Goal: Task Accomplishment & Management: Use online tool/utility

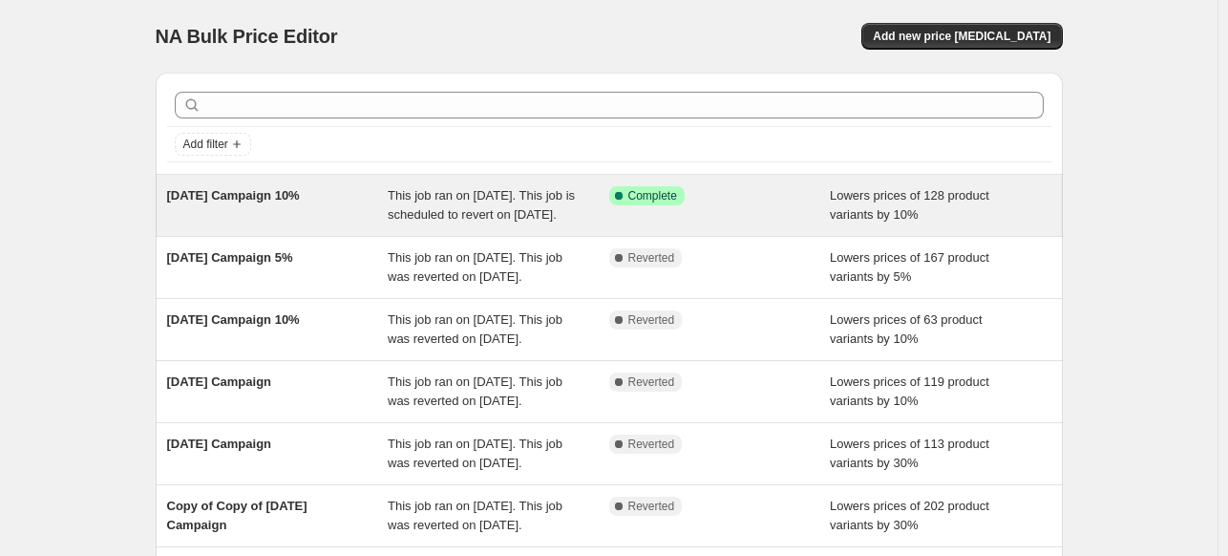
click at [737, 205] on div "Success Complete Complete" at bounding box center [720, 205] width 222 height 38
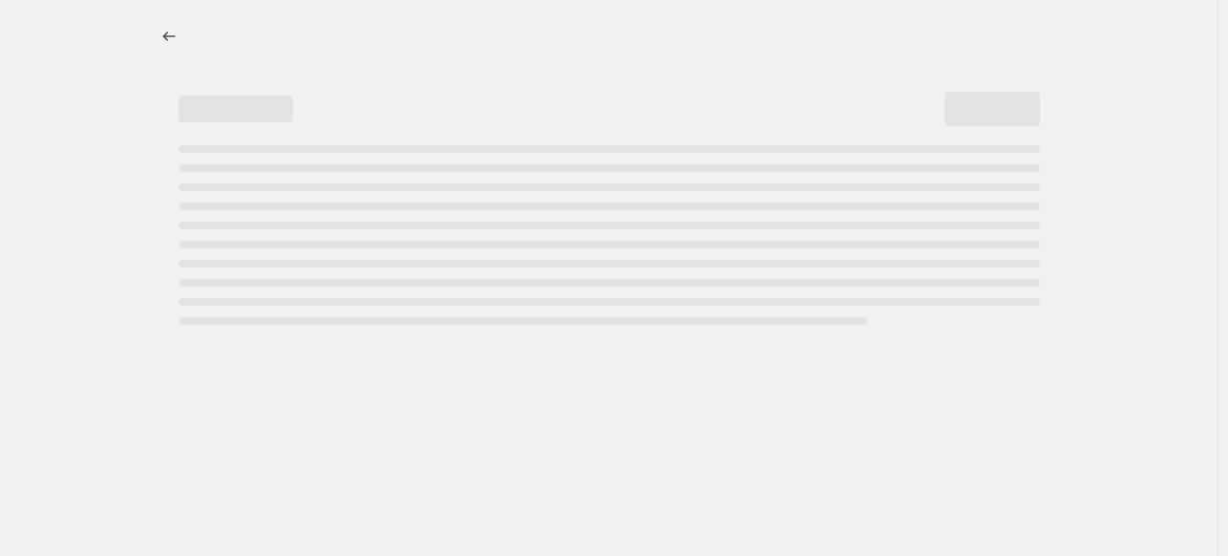
select select "percentage"
select select "no_change"
select select "collection"
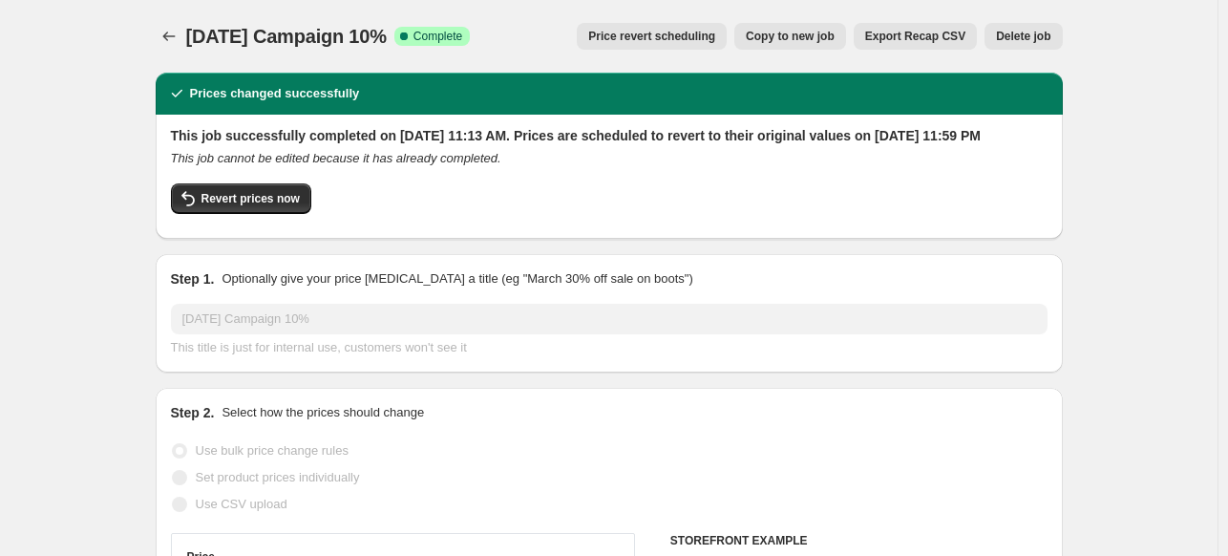
click at [792, 43] on span "Copy to new job" at bounding box center [790, 36] width 89 height 15
select select "percentage"
select select "no_change"
select select "collection"
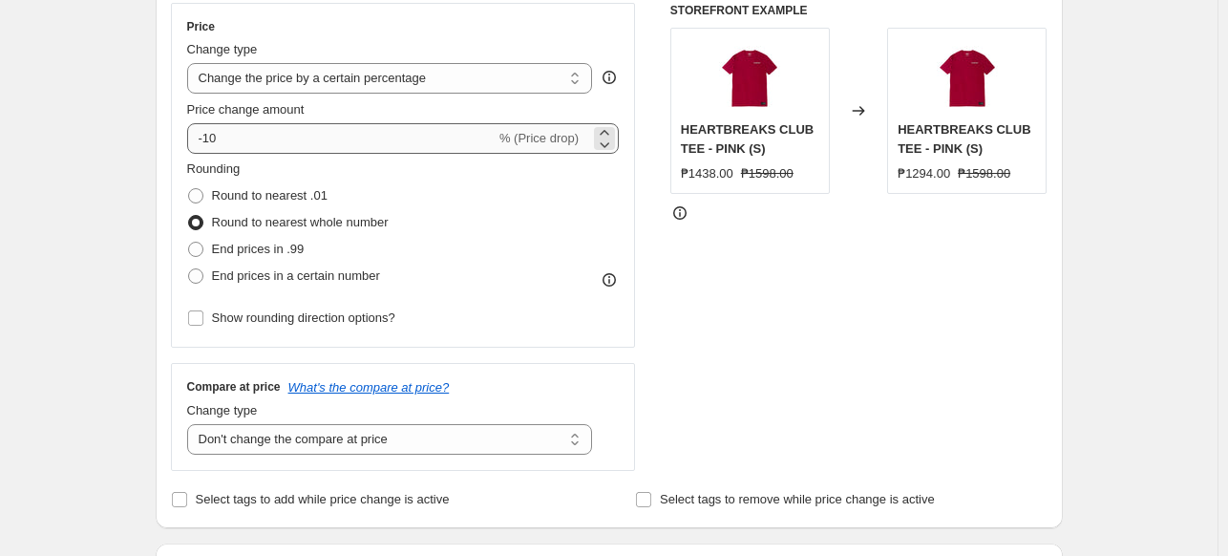
scroll to position [382, 0]
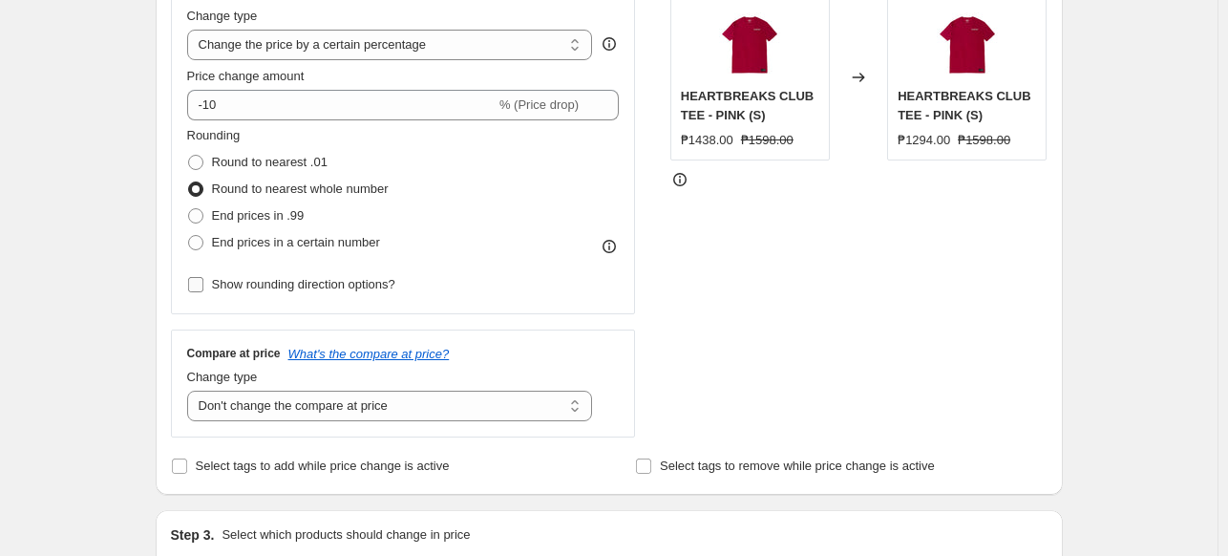
click at [378, 288] on span "Show rounding direction options?" at bounding box center [303, 284] width 183 height 14
click at [203, 288] on input "Show rounding direction options?" at bounding box center [195, 284] width 15 height 15
checkbox input "true"
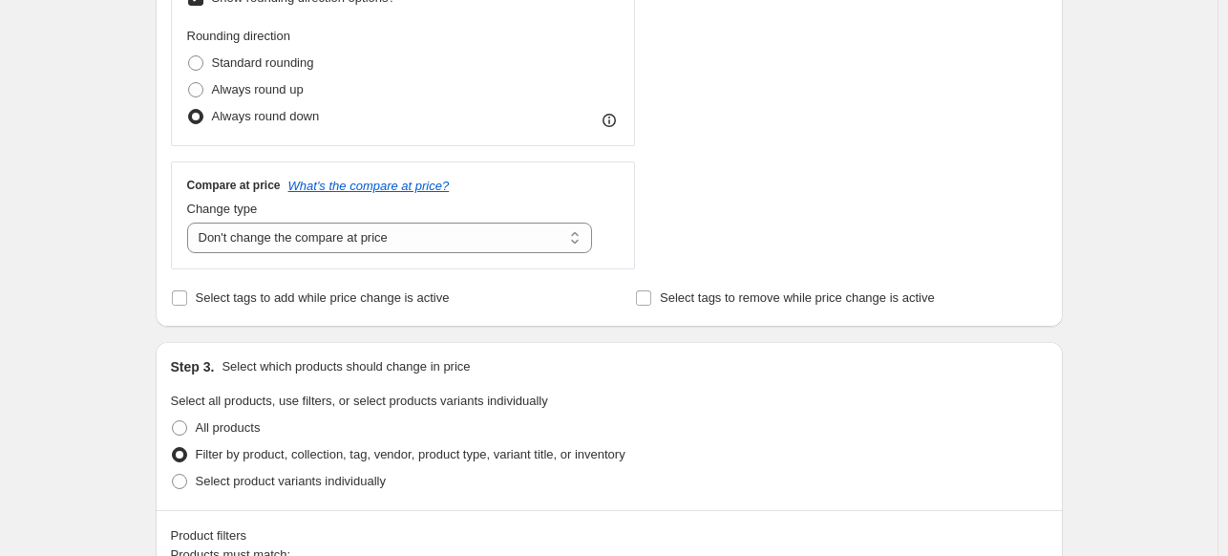
scroll to position [668, 0]
click at [577, 238] on select "Change the compare at price to the current price (sale) Change the compare at p…" at bounding box center [390, 237] width 406 height 31
click at [191, 222] on select "Change the compare at price to the current price (sale) Change the compare at p…" at bounding box center [390, 237] width 406 height 31
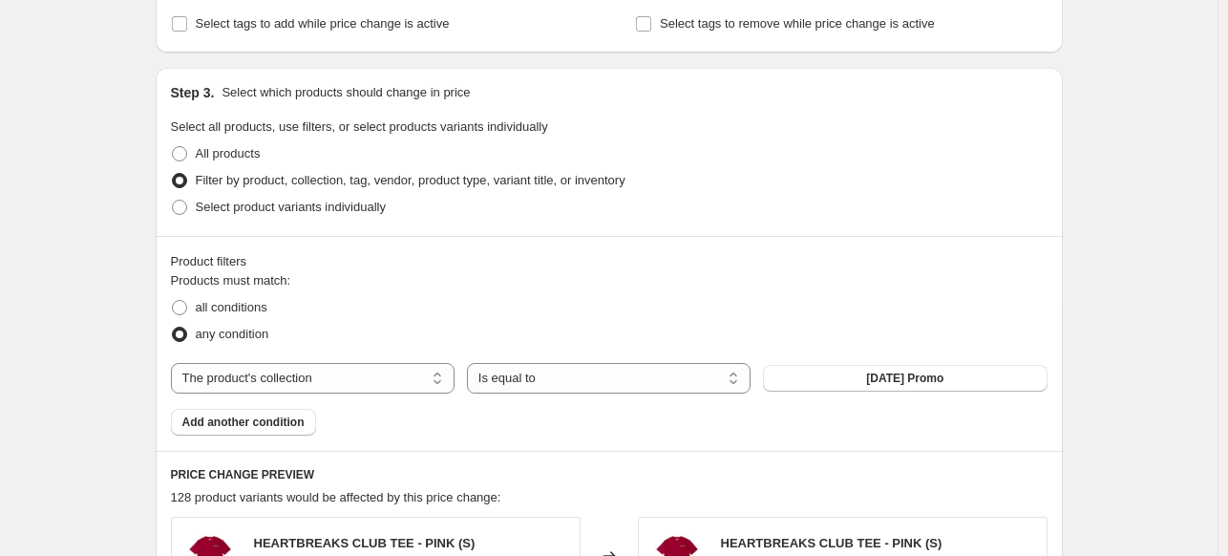
scroll to position [955, 0]
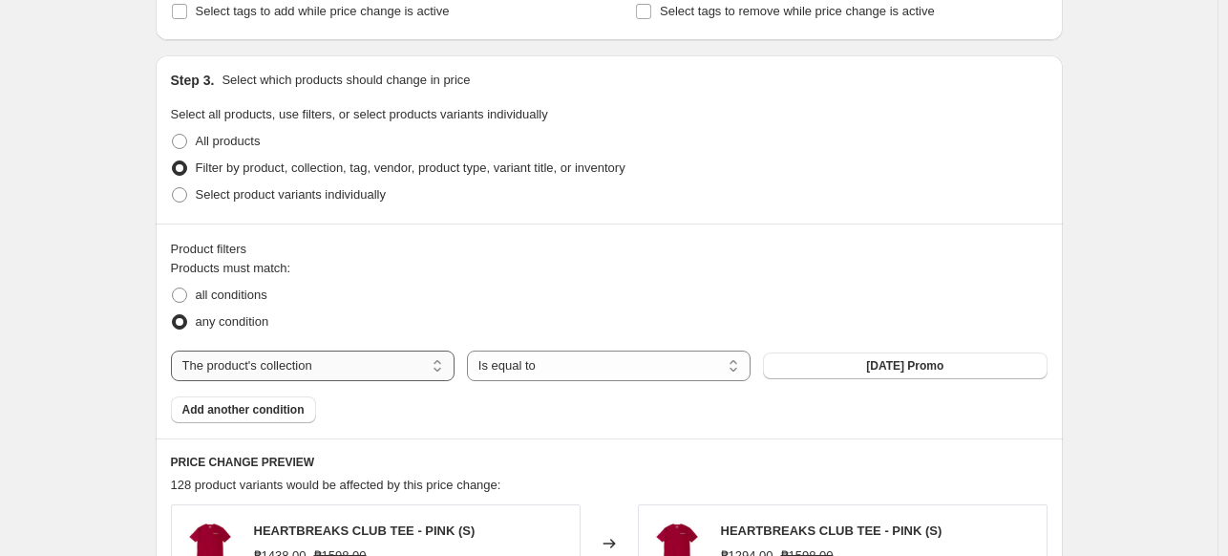
click at [443, 369] on select "The product The product's collection The product's tag The product's vendor The…" at bounding box center [313, 365] width 284 height 31
click at [969, 372] on button "[DATE] Promo" at bounding box center [905, 365] width 284 height 27
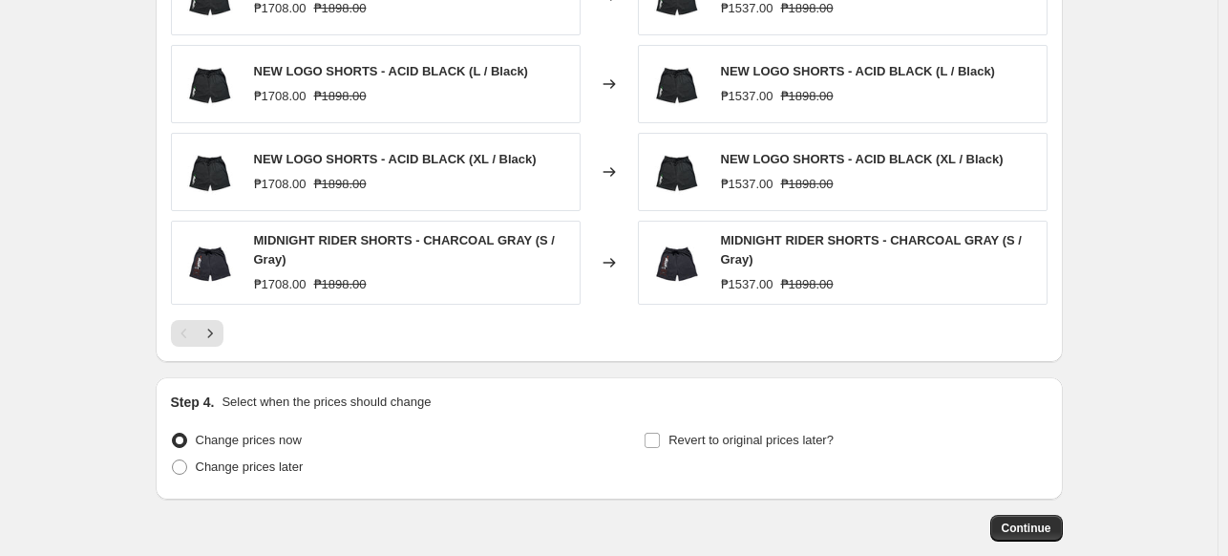
scroll to position [1690, 0]
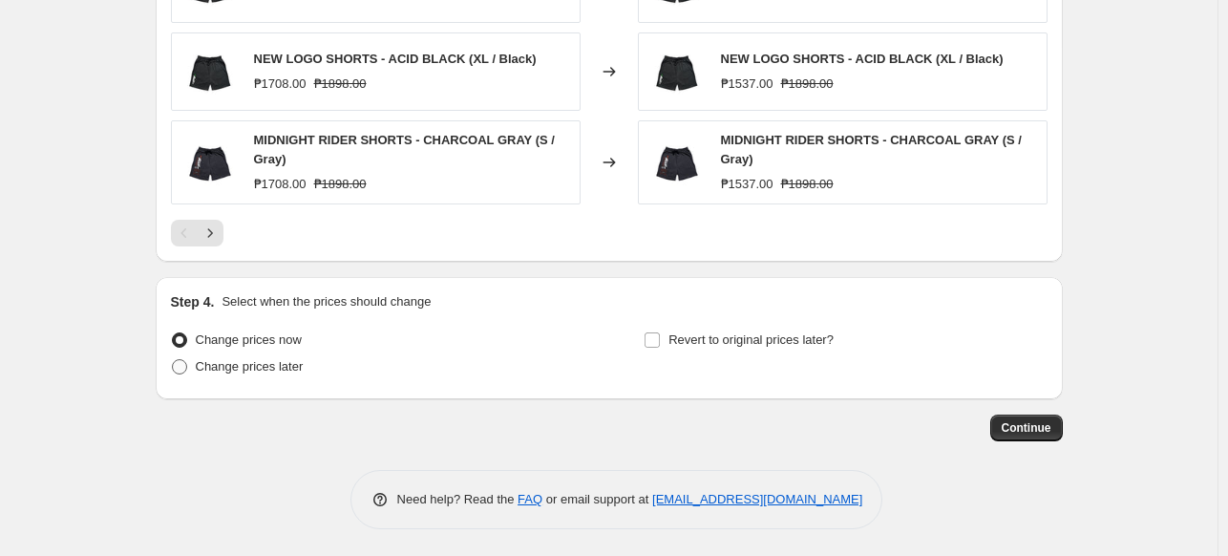
click at [274, 359] on span "Change prices later" at bounding box center [250, 366] width 108 height 14
click at [173, 359] on input "Change prices later" at bounding box center [172, 359] width 1 height 1
radio input "true"
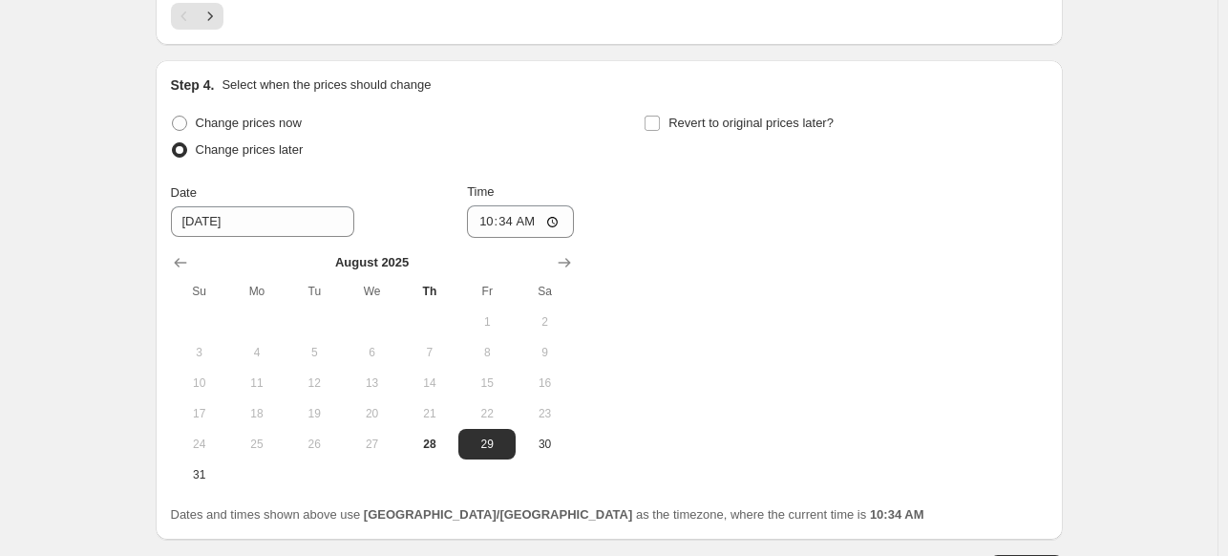
scroll to position [1976, 0]
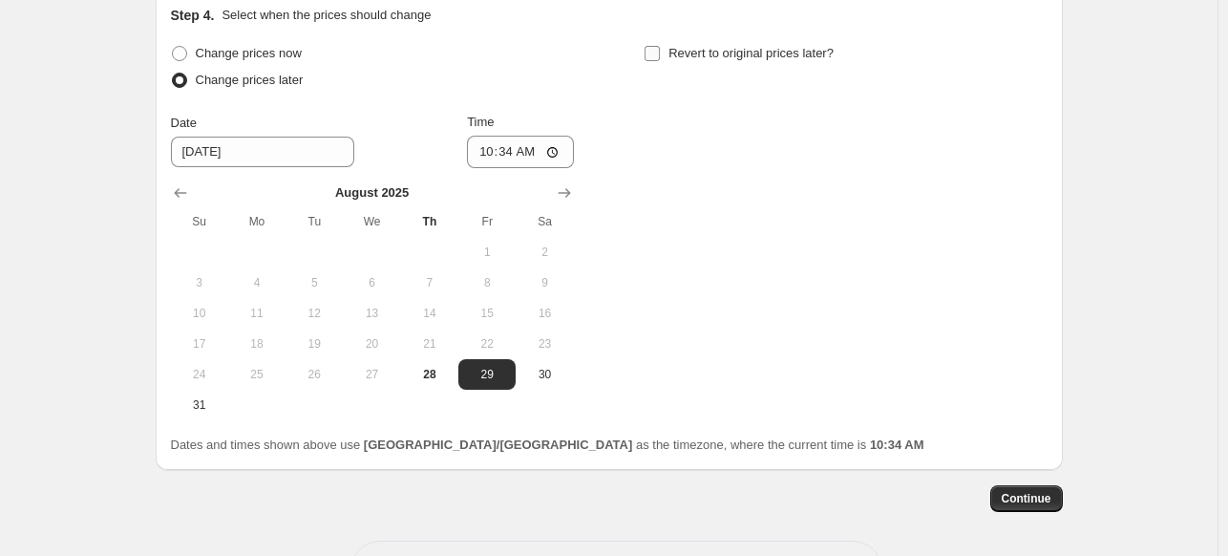
click at [701, 55] on span "Revert to original prices later?" at bounding box center [750, 53] width 165 height 14
click at [660, 55] on input "Revert to original prices later?" at bounding box center [651, 53] width 15 height 15
checkbox input "true"
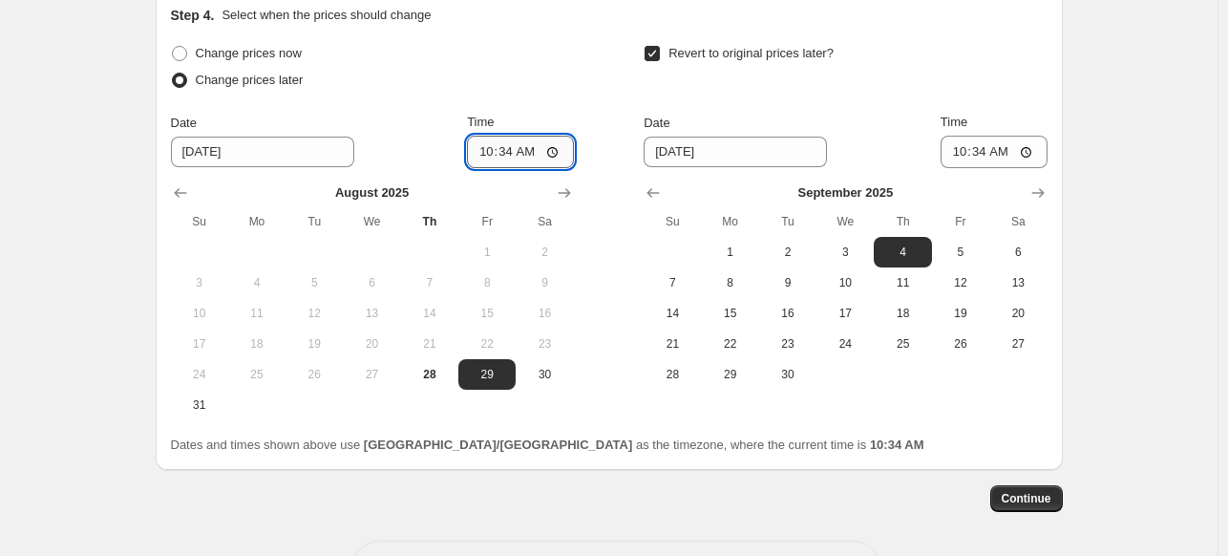
click at [560, 153] on input "10:34" at bounding box center [520, 152] width 107 height 32
click at [496, 156] on input "10:34" at bounding box center [520, 152] width 107 height 32
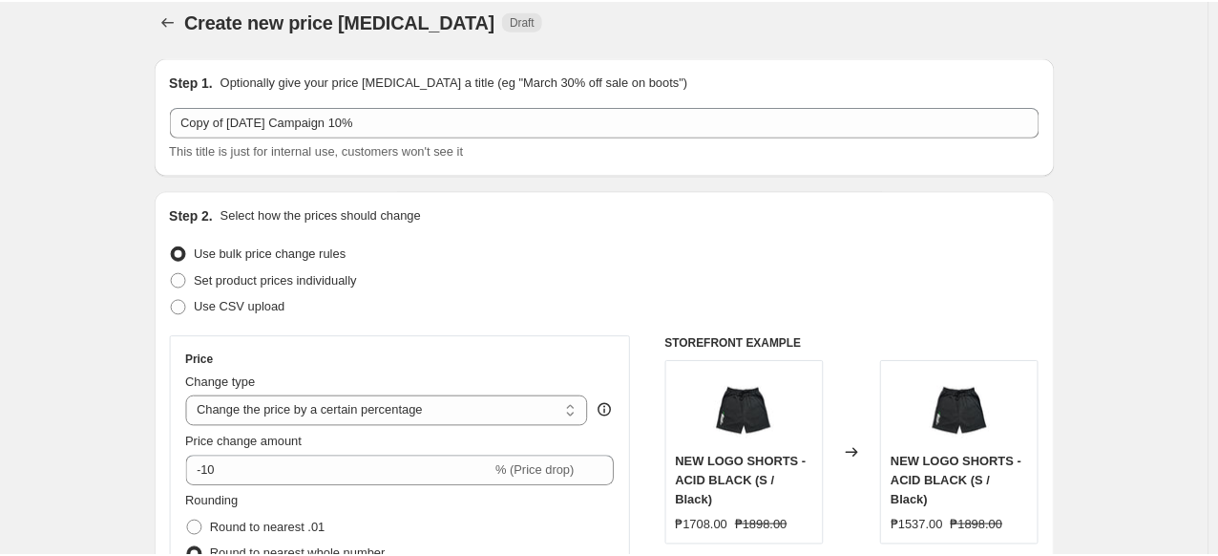
scroll to position [0, 0]
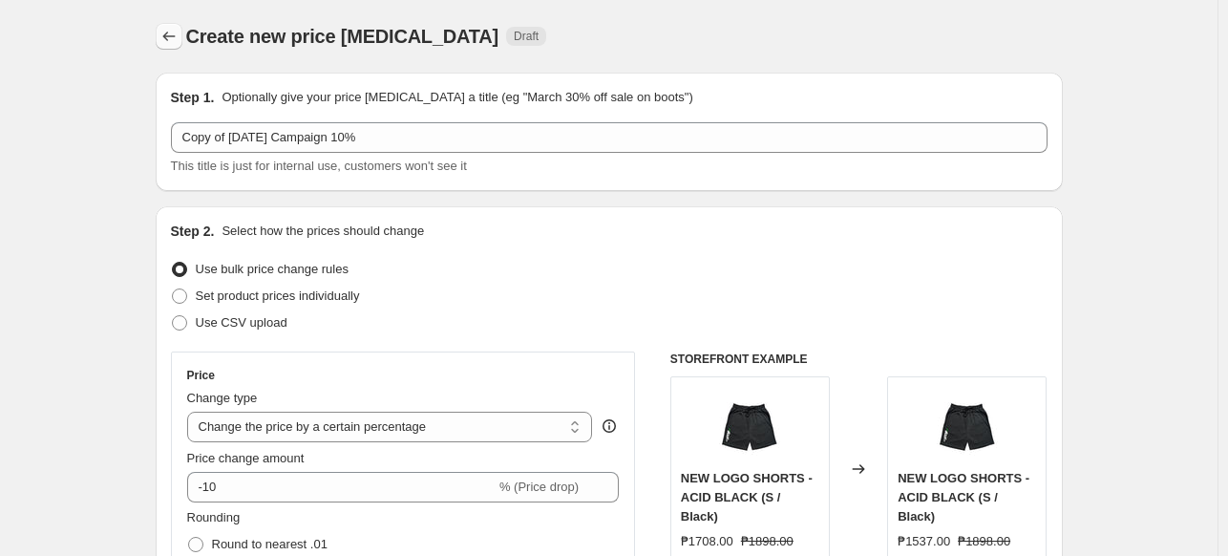
click at [172, 35] on icon "Price change jobs" at bounding box center [168, 36] width 19 height 19
